Goal: Obtain resource: Obtain resource

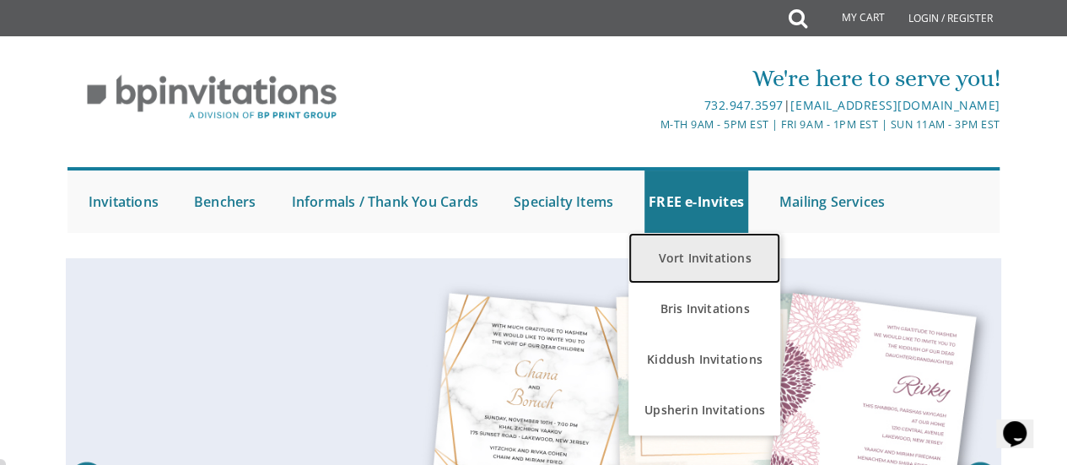
click at [716, 269] on link "Vort Invitations" at bounding box center [705, 258] width 152 height 51
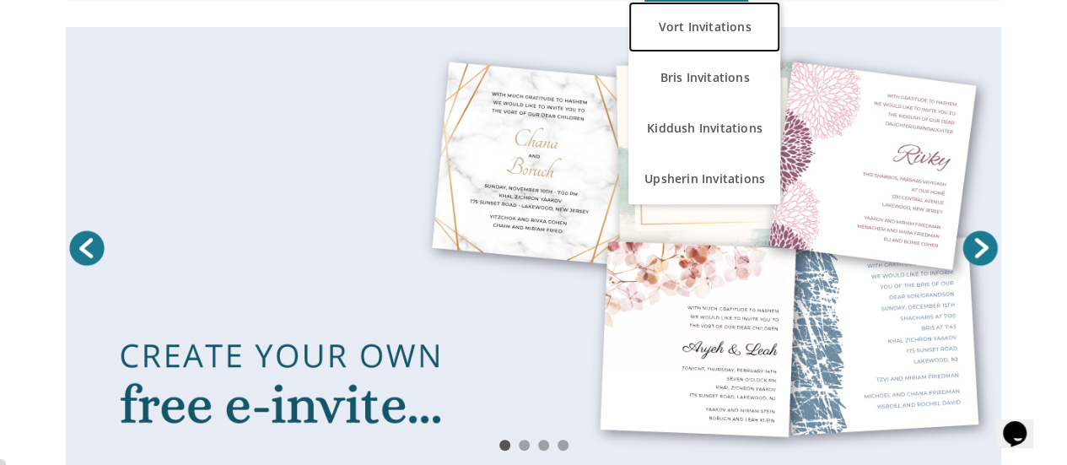
scroll to position [392, 0]
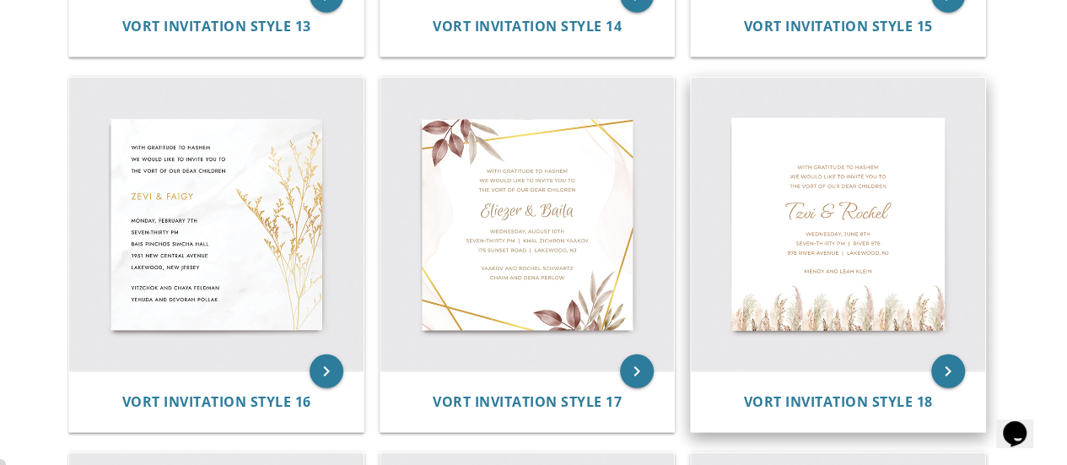
scroll to position [2187, 0]
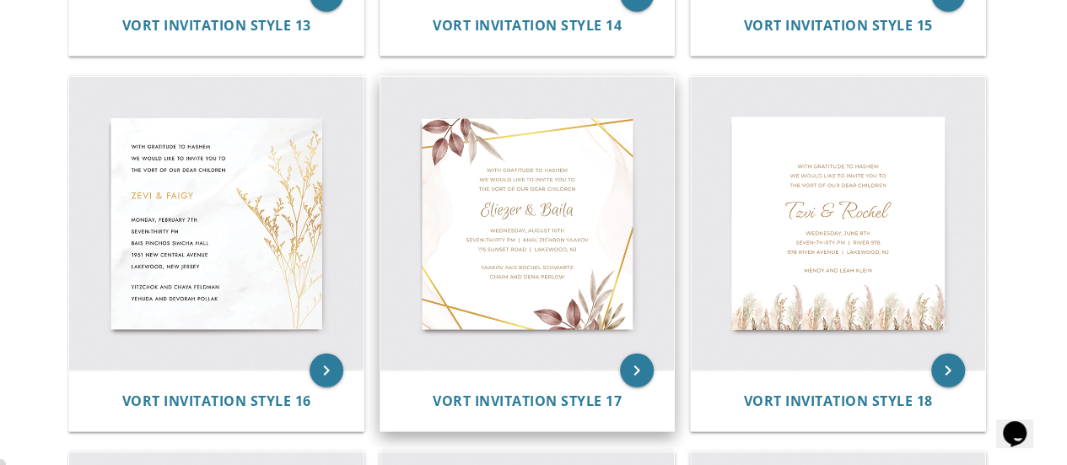
click at [505, 238] on img at bounding box center [528, 224] width 294 height 294
click at [527, 401] on span "Vort Invitation Style 17" at bounding box center [527, 401] width 189 height 19
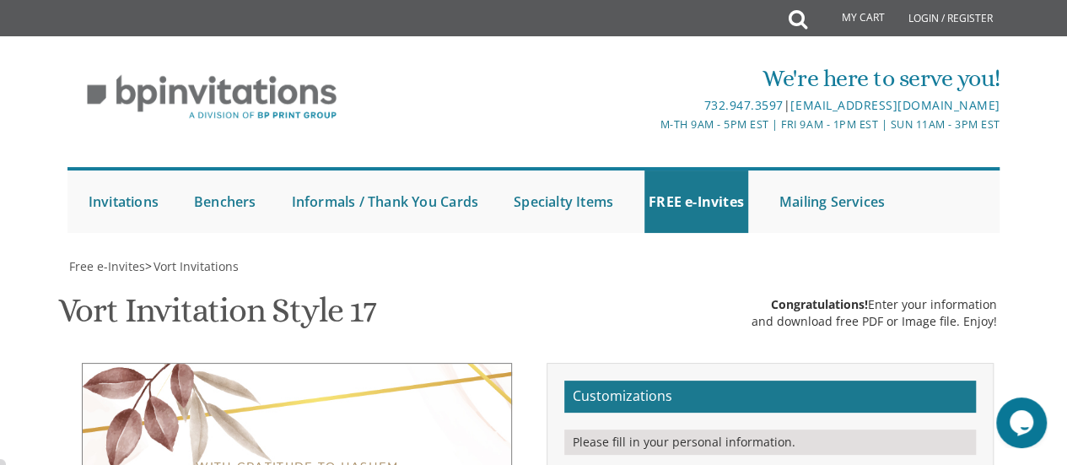
scroll to position [366, 0]
drag, startPoint x: 753, startPoint y: 242, endPoint x: 716, endPoint y: 240, distance: 38.0
drag, startPoint x: 800, startPoint y: 237, endPoint x: 770, endPoint y: 234, distance: 30.6
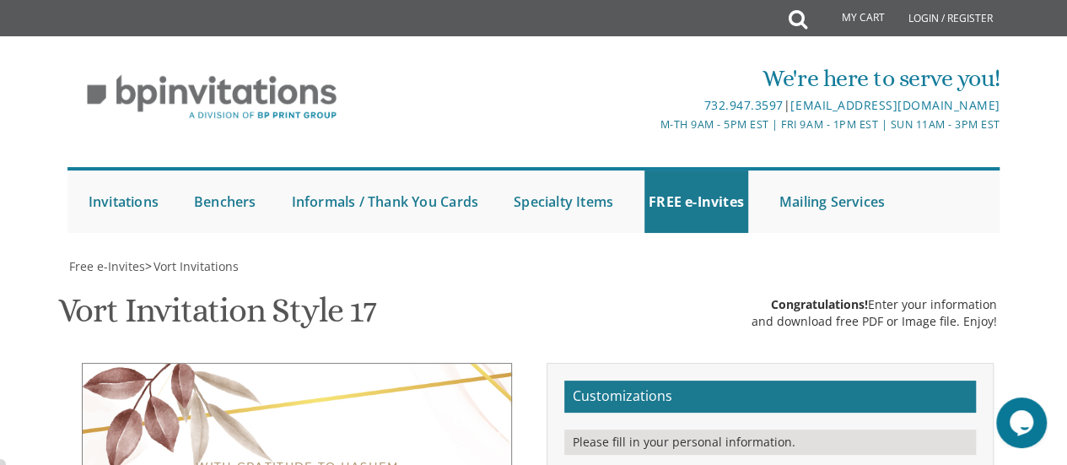
type textarea "Chaim & Miriam"
drag, startPoint x: 763, startPoint y: 362, endPoint x: 721, endPoint y: 366, distance: 42.4
drag, startPoint x: 390, startPoint y: 135, endPoint x: 201, endPoint y: 97, distance: 192.8
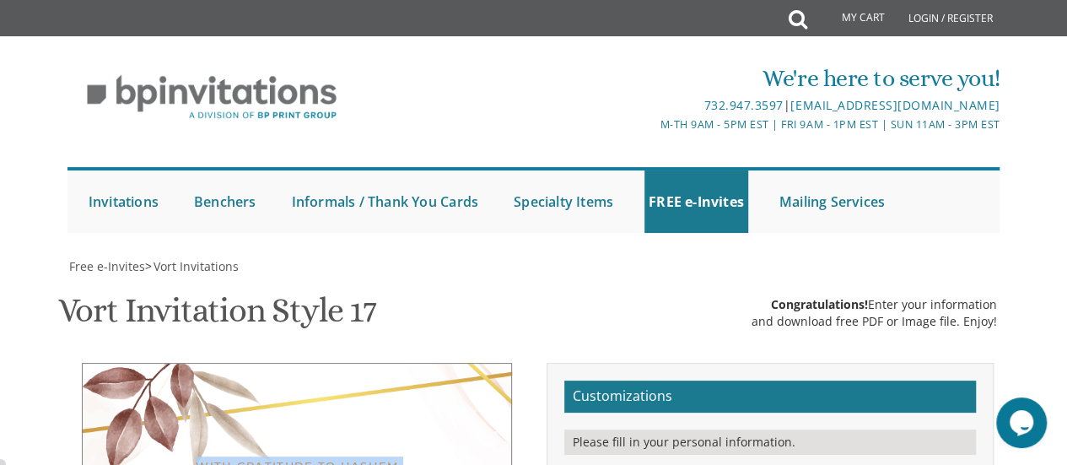
copy div "With gratitude to Hashem We would like to invite you to The vort of our children"
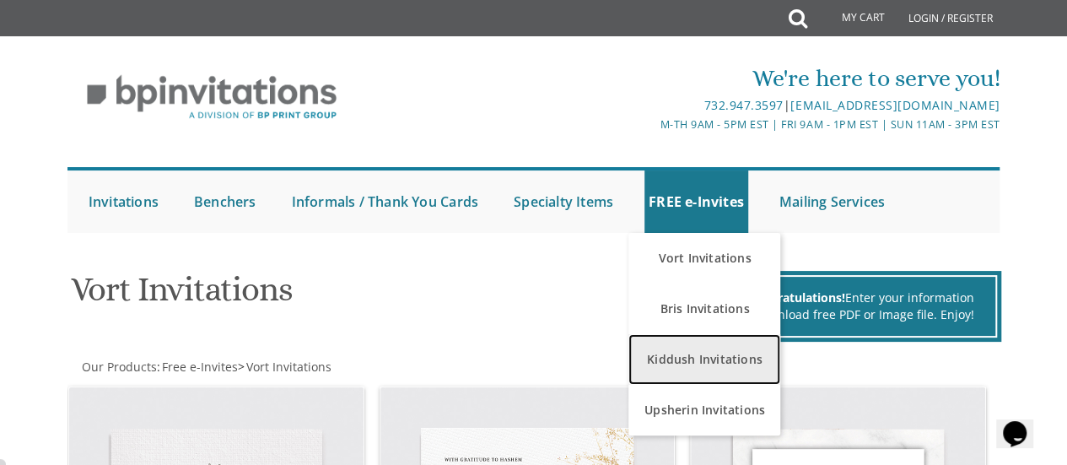
click at [677, 367] on link "Kiddush Invitations" at bounding box center [705, 359] width 152 height 51
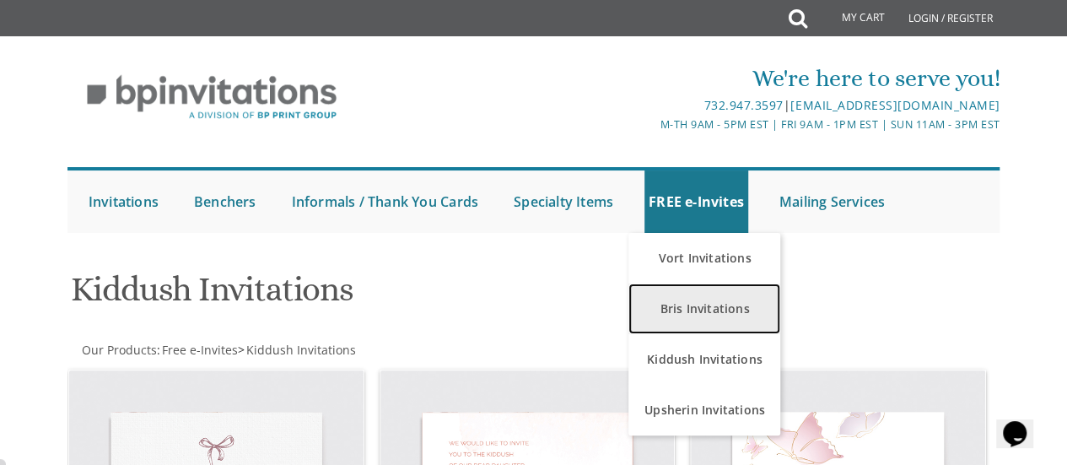
click at [690, 303] on link "Bris Invitations" at bounding box center [705, 309] width 152 height 51
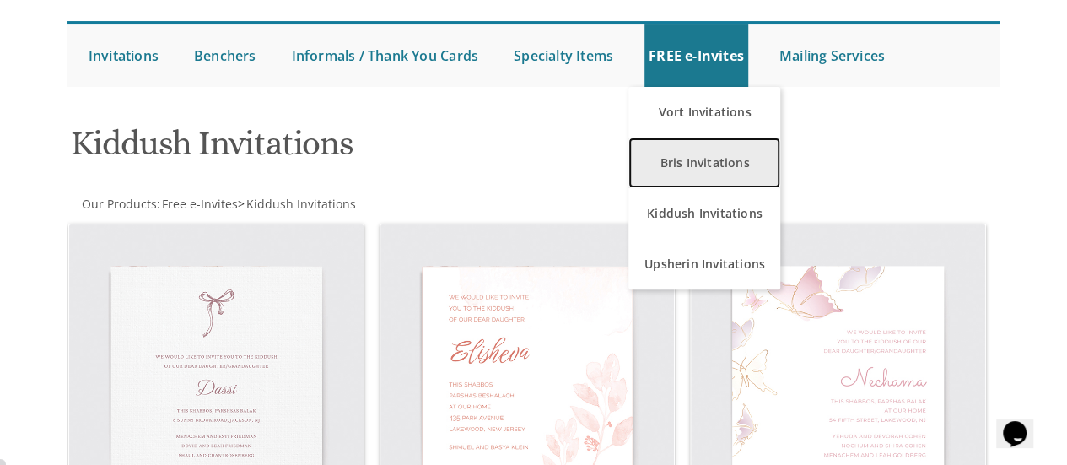
scroll to position [148, 0]
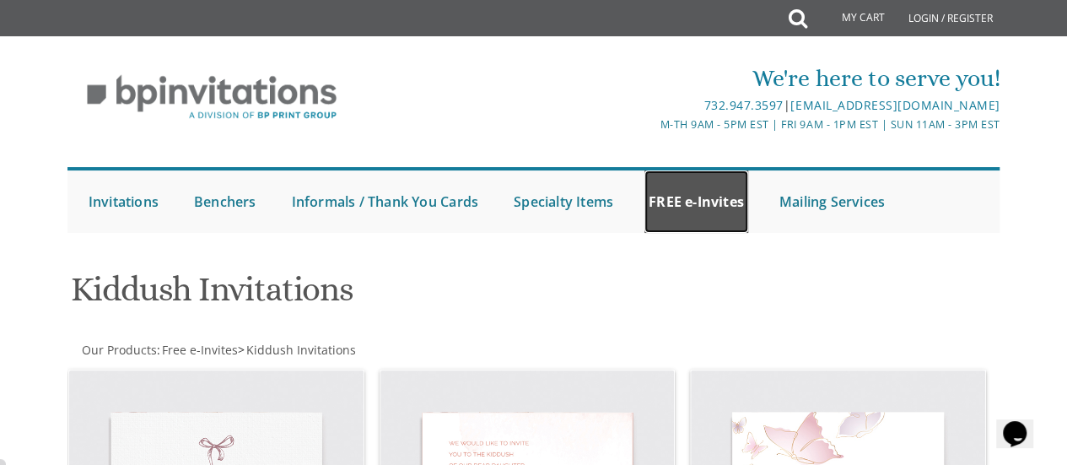
click at [726, 200] on link "FREE e-Invites" at bounding box center [697, 201] width 104 height 62
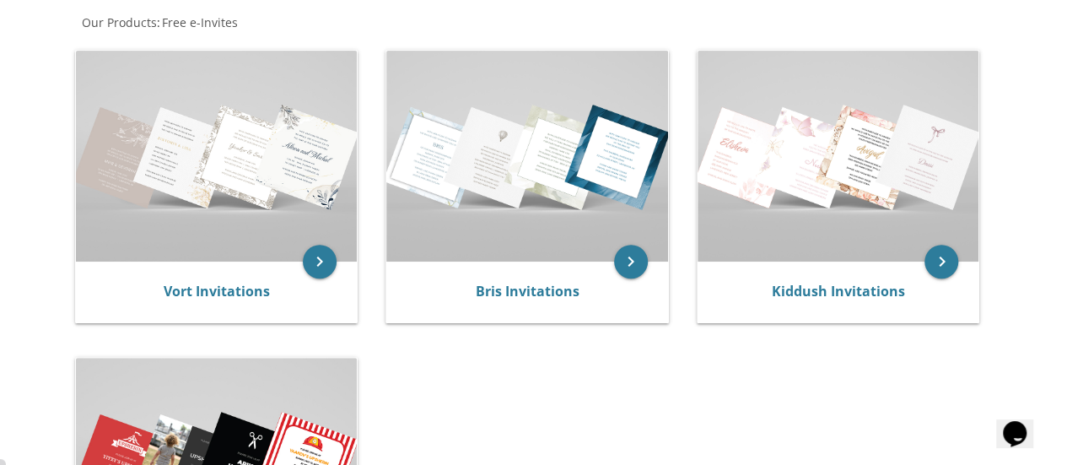
scroll to position [358, 0]
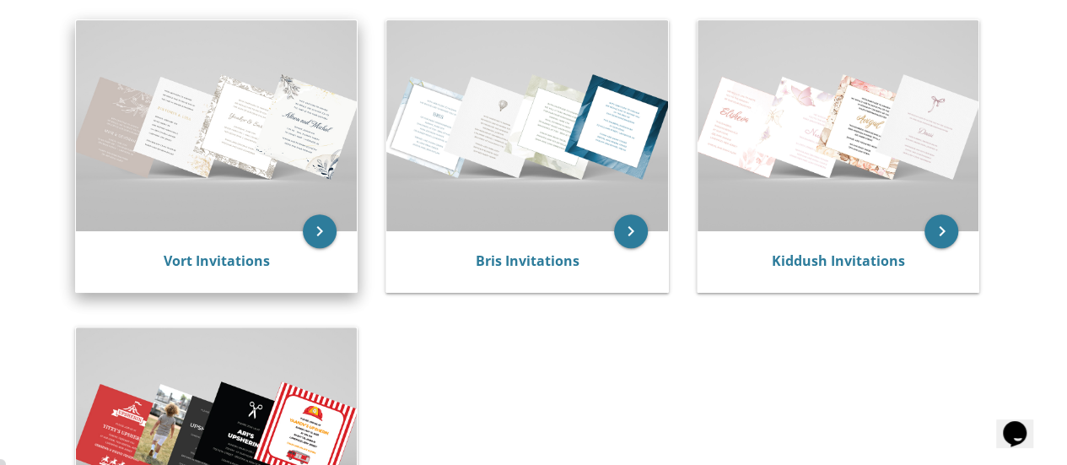
click at [209, 181] on img at bounding box center [217, 125] width 282 height 211
click at [228, 239] on div "Vort Invitations" at bounding box center [217, 261] width 282 height 61
click at [230, 267] on link "Vort Invitations" at bounding box center [217, 260] width 106 height 19
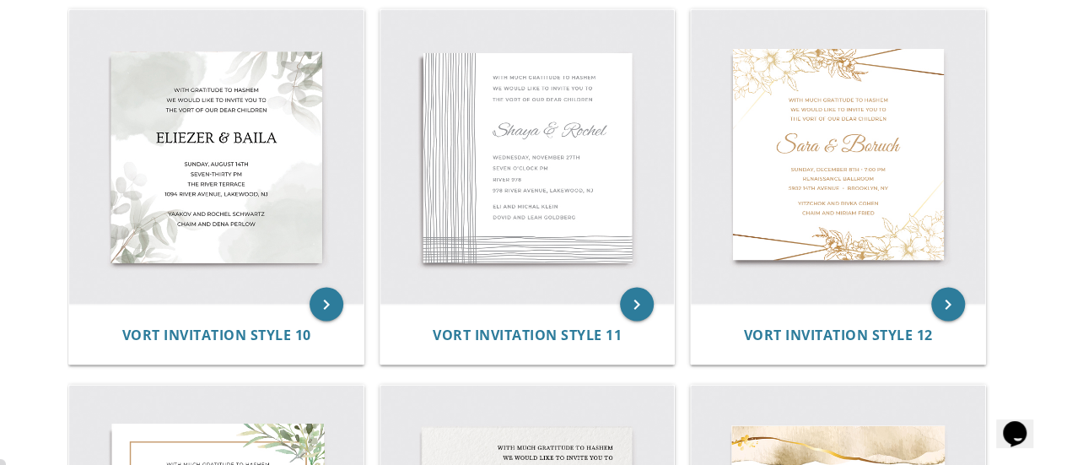
scroll to position [1499, 0]
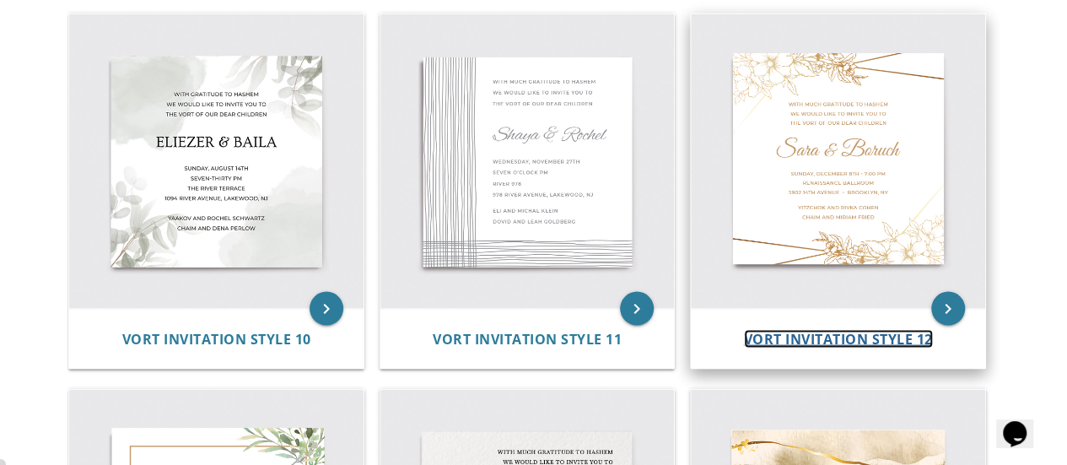
click at [797, 330] on span "Vort Invitation Style 12" at bounding box center [838, 338] width 189 height 19
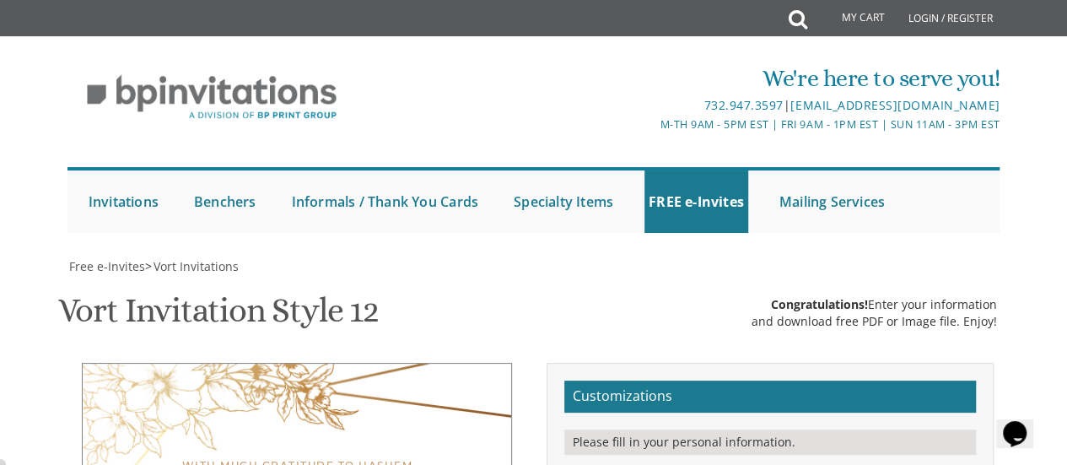
scroll to position [317, 0]
drag, startPoint x: 845, startPoint y: 204, endPoint x: 720, endPoint y: 154, distance: 135.2
click at [567, 279] on div "Vort Invitation Style 12 SKU: vort08 Congratulations! Enter your information an…" at bounding box center [534, 312] width 952 height 67
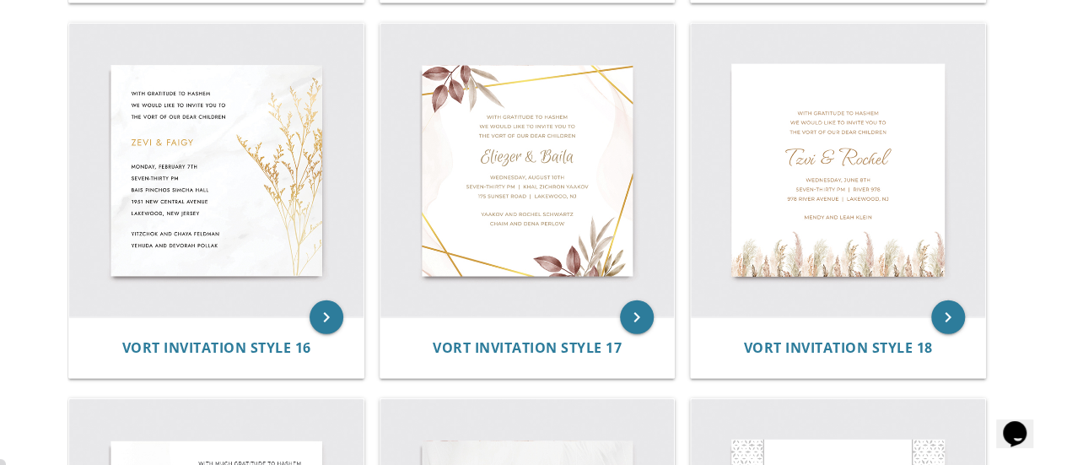
scroll to position [2241, 0]
click at [302, 70] on img at bounding box center [216, 170] width 294 height 294
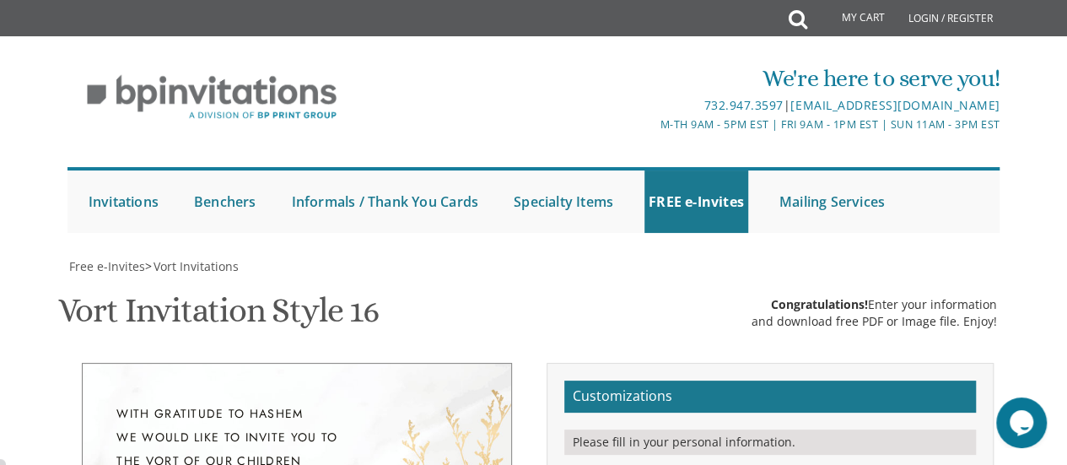
scroll to position [288, 0]
drag, startPoint x: 857, startPoint y: 225, endPoint x: 712, endPoint y: 183, distance: 151.1
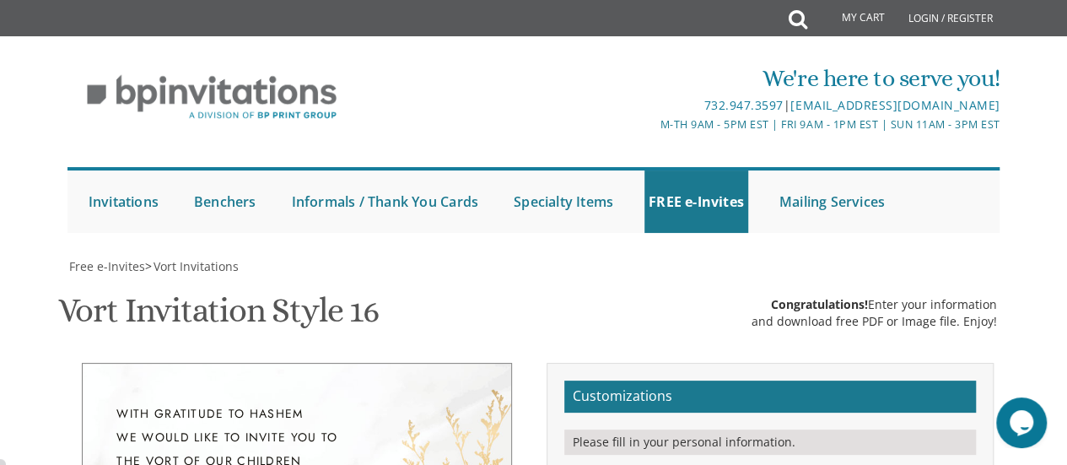
drag, startPoint x: 808, startPoint y: 283, endPoint x: 765, endPoint y: 280, distance: 43.1
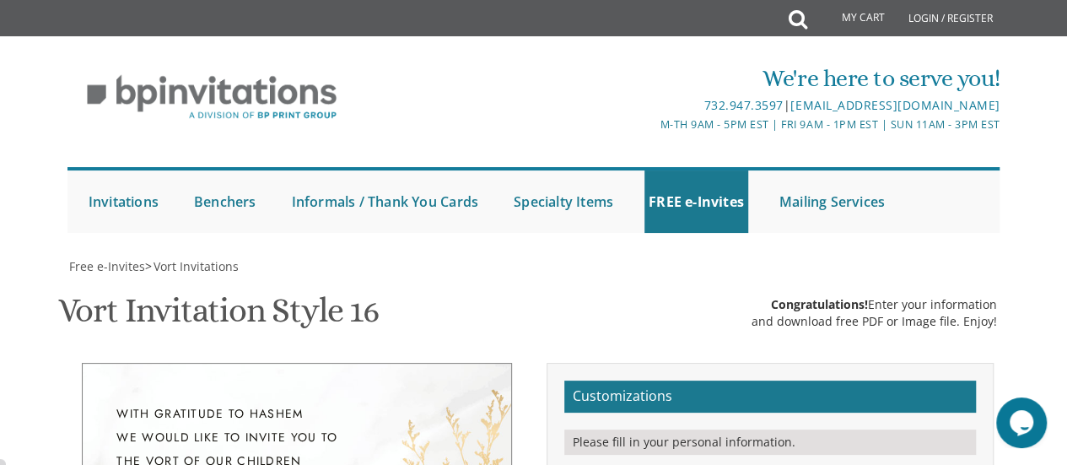
drag, startPoint x: 780, startPoint y: 300, endPoint x: 713, endPoint y: 293, distance: 67.9
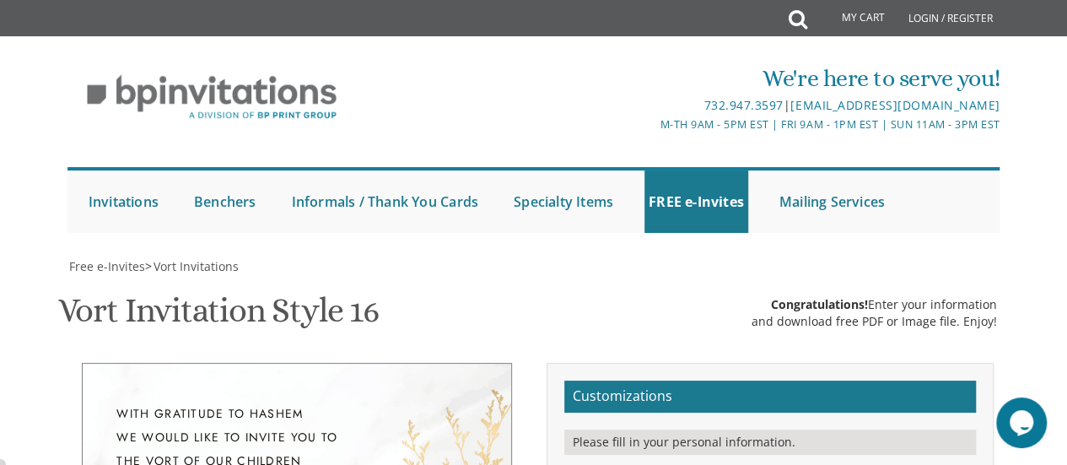
drag, startPoint x: 856, startPoint y: 294, endPoint x: 720, endPoint y: 297, distance: 135.9
drag, startPoint x: 869, startPoint y: 291, endPoint x: 716, endPoint y: 291, distance: 153.6
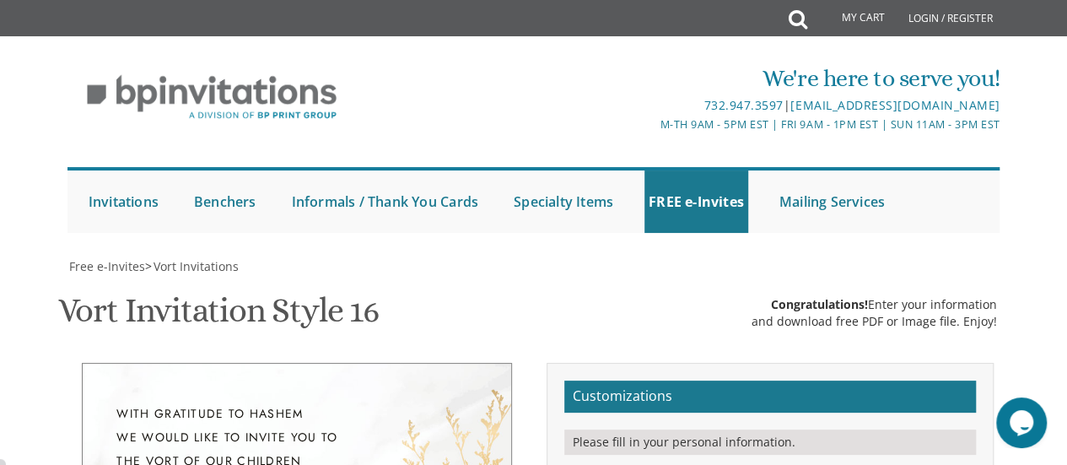
drag, startPoint x: 837, startPoint y: 310, endPoint x: 651, endPoint y: 308, distance: 186.5
drag, startPoint x: 830, startPoint y: 313, endPoint x: 721, endPoint y: 254, distance: 124.6
type textarea "Sunday, August 31st 4:30 - 6:30 PM 2812 Taney Rd Baltimore, Maryland"
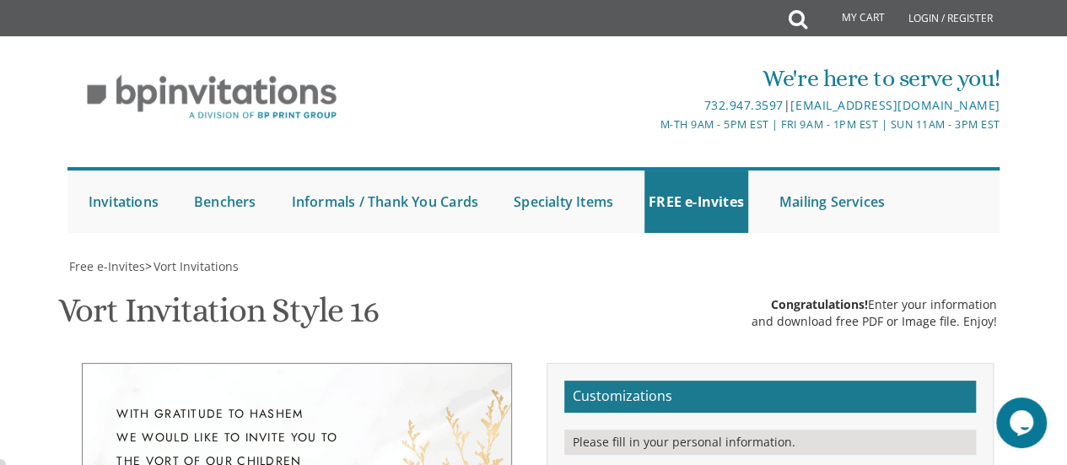
drag, startPoint x: 760, startPoint y: 372, endPoint x: 672, endPoint y: 367, distance: 88.7
drag, startPoint x: 758, startPoint y: 390, endPoint x: 702, endPoint y: 392, distance: 55.7
drag, startPoint x: 834, startPoint y: 392, endPoint x: 788, endPoint y: 391, distance: 46.4
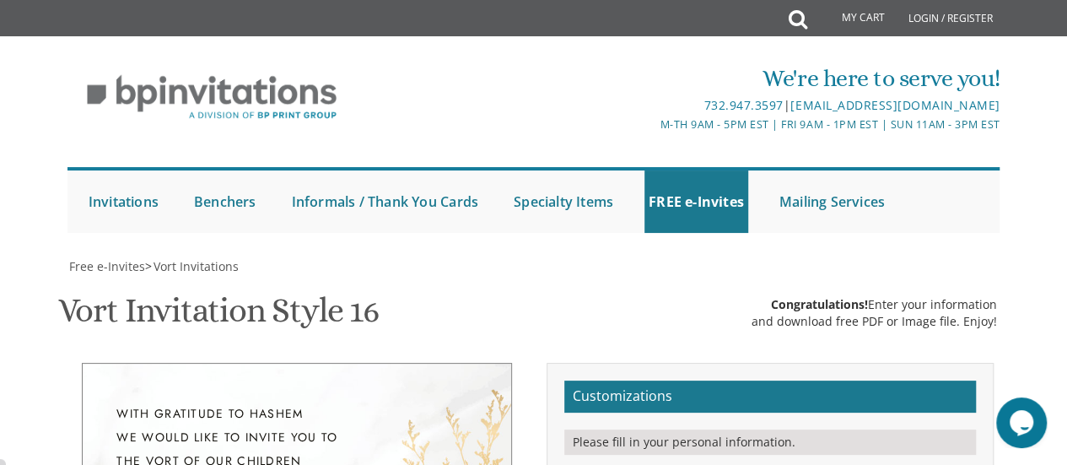
drag, startPoint x: 858, startPoint y: 390, endPoint x: 827, endPoint y: 388, distance: 31.3
drag, startPoint x: 760, startPoint y: 376, endPoint x: 697, endPoint y: 367, distance: 64.0
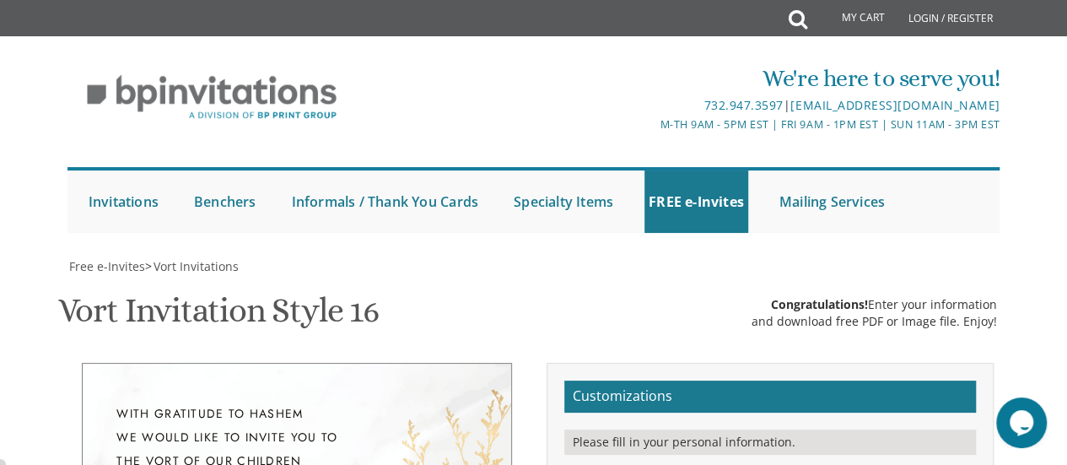
drag, startPoint x: 815, startPoint y: 373, endPoint x: 785, endPoint y: 372, distance: 30.4
drag, startPoint x: 853, startPoint y: 374, endPoint x: 810, endPoint y: 372, distance: 43.1
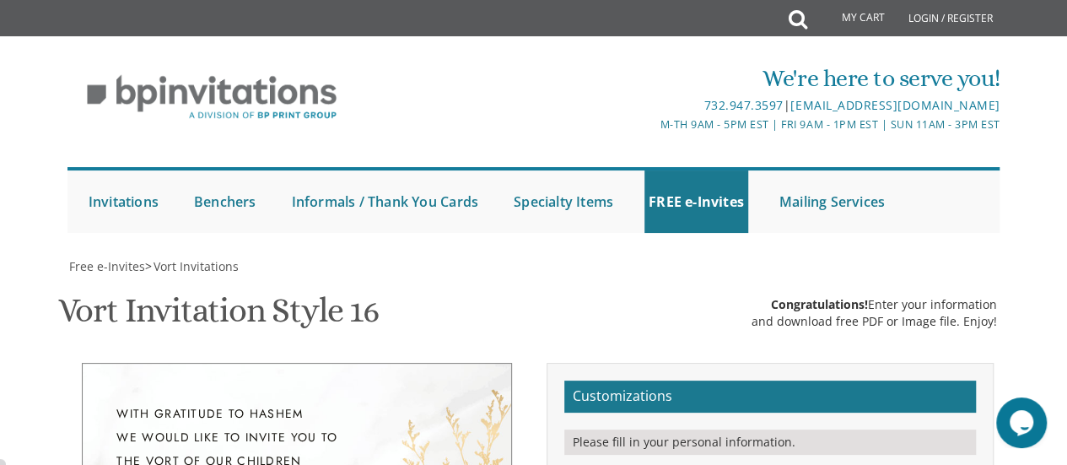
drag, startPoint x: 896, startPoint y: 393, endPoint x: 722, endPoint y: 359, distance: 177.2
type textarea "Symcha and Yael Zylberberg Yonason and Neshie Schoemann"
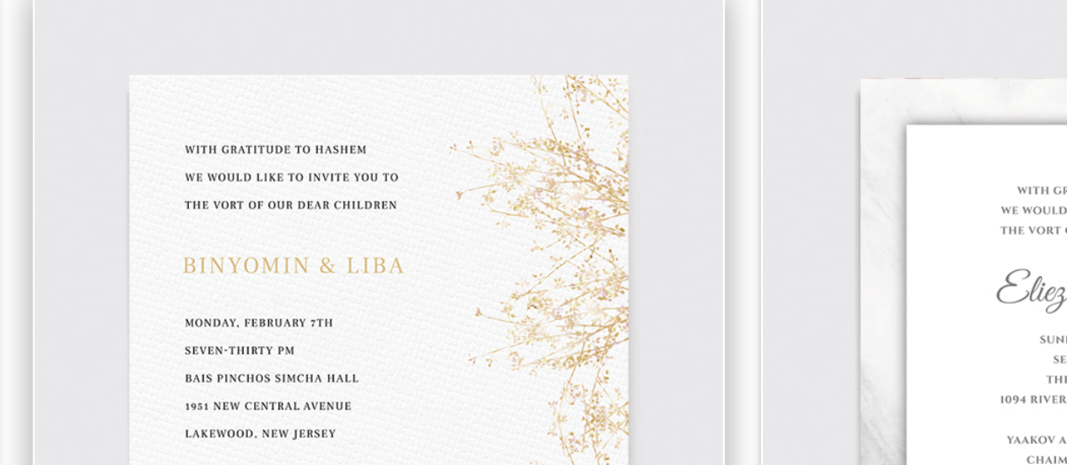
scroll to position [386, 0]
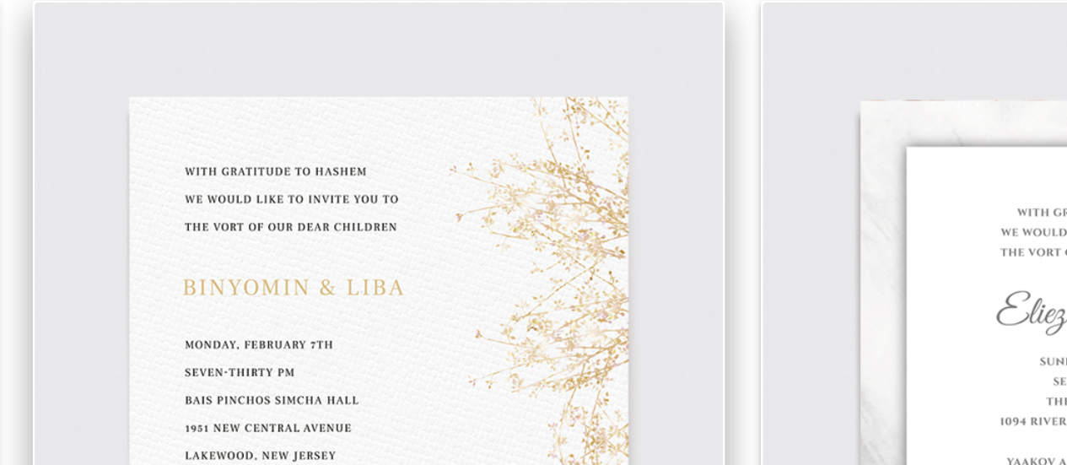
click at [500, 108] on img at bounding box center [528, 148] width 294 height 294
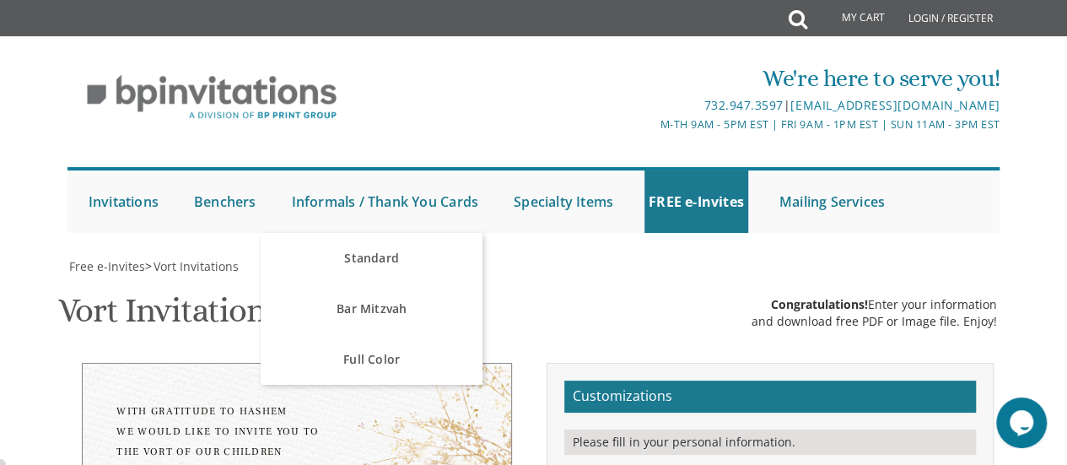
scroll to position [316, 0]
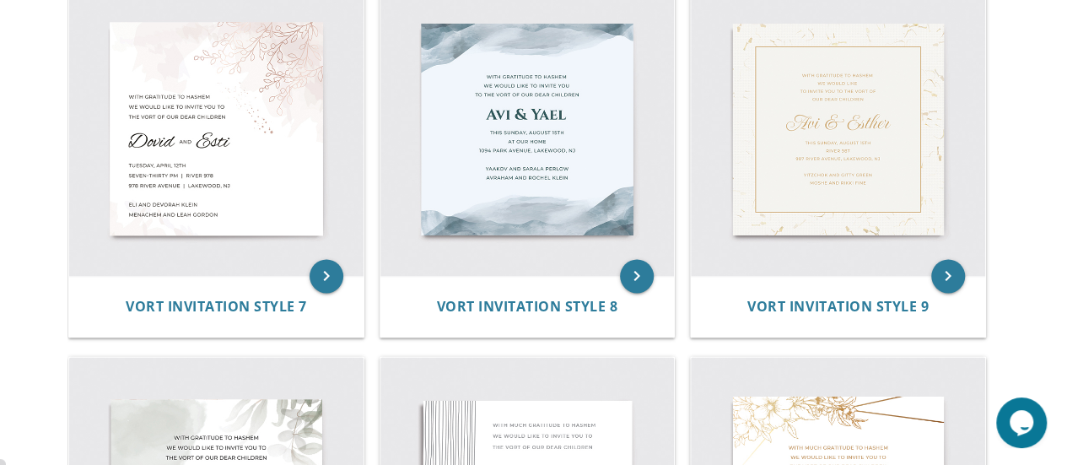
scroll to position [1156, 0]
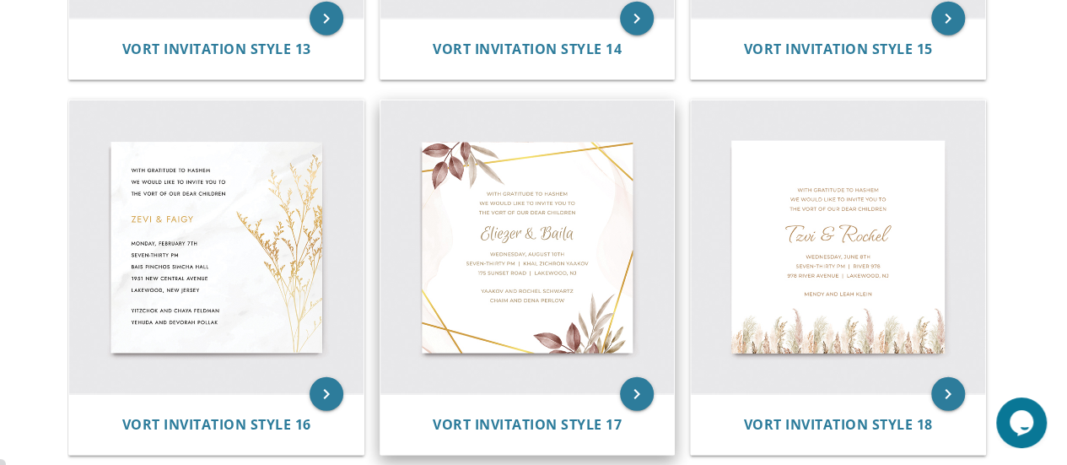
click at [528, 375] on img at bounding box center [528, 247] width 294 height 294
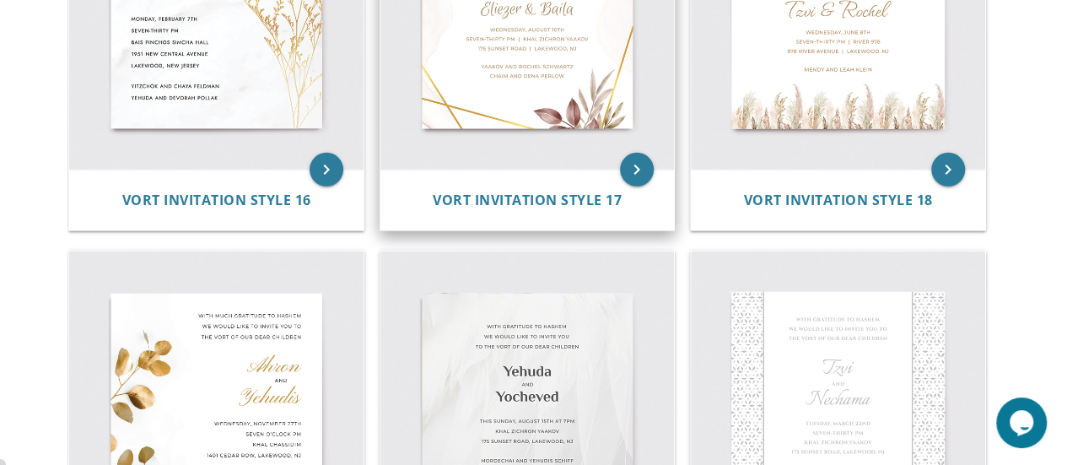
scroll to position [2283, 0]
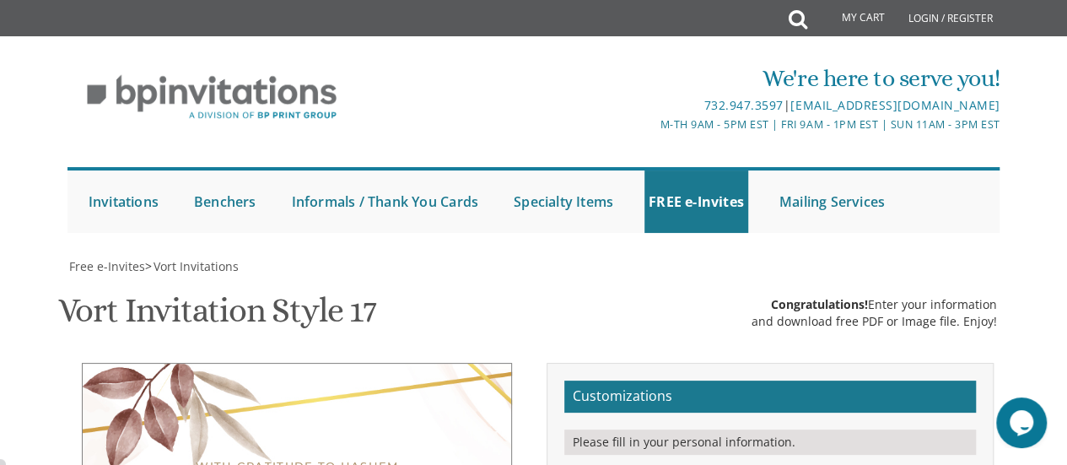
scroll to position [499, 0]
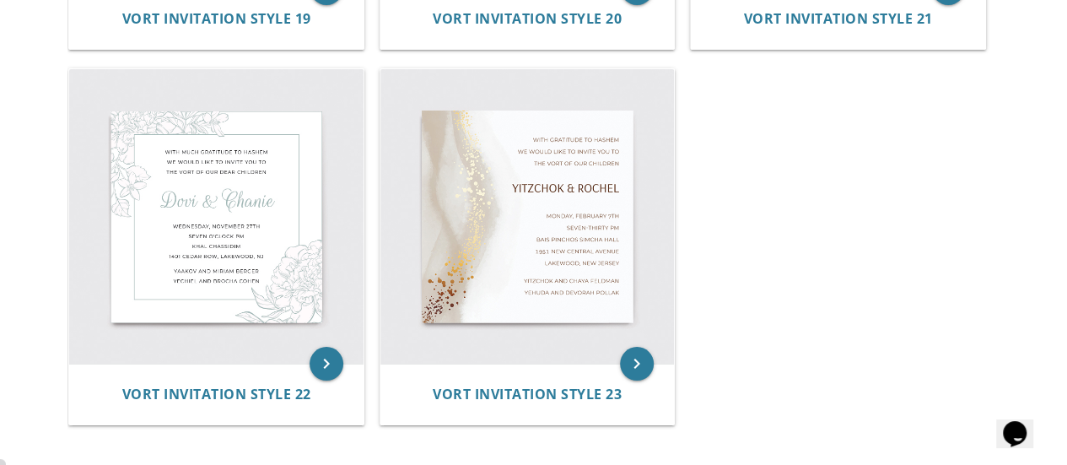
scroll to position [2951, 0]
